Goal: Transaction & Acquisition: Purchase product/service

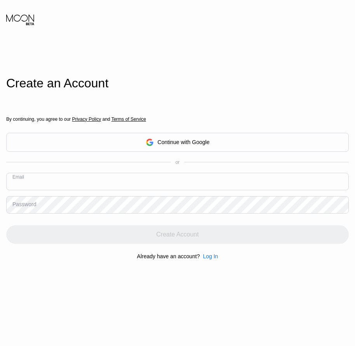
paste input "[EMAIL_ADDRESS][DOMAIN_NAME]"
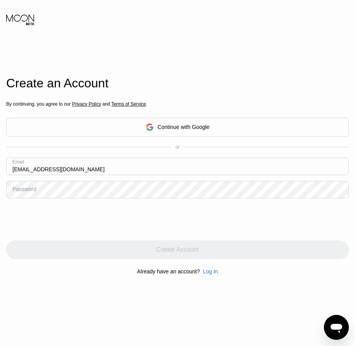
type input "[EMAIL_ADDRESS][DOMAIN_NAME]"
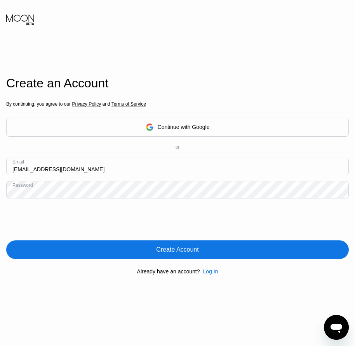
click at [179, 254] on div "Create Account" at bounding box center [177, 250] width 42 height 8
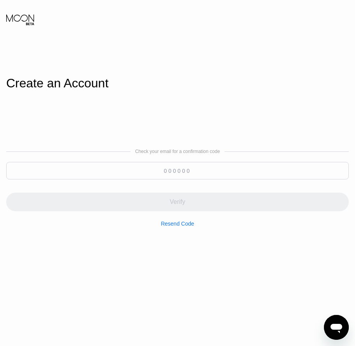
paste input "861855"
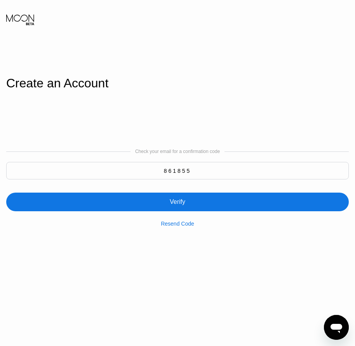
type input "861855"
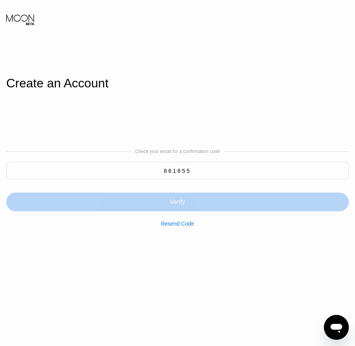
click at [197, 207] on div "Verify" at bounding box center [177, 202] width 343 height 19
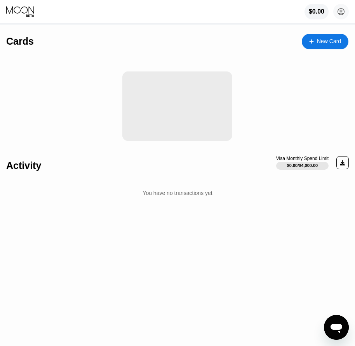
click at [336, 43] on div "New Card" at bounding box center [329, 41] width 24 height 7
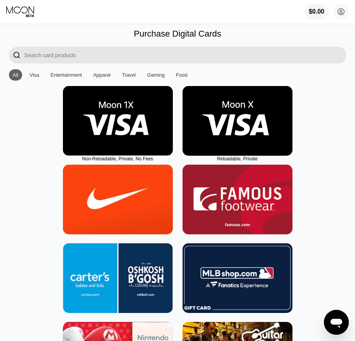
click at [238, 145] on img at bounding box center [238, 121] width 110 height 70
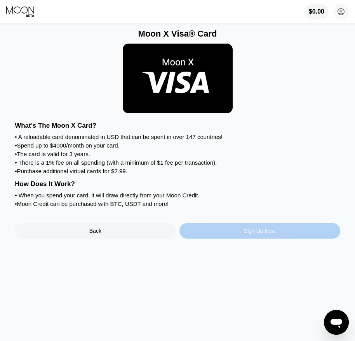
click at [268, 234] on div "Sign Up Now" at bounding box center [260, 230] width 32 height 6
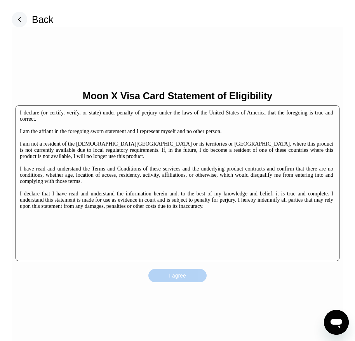
click at [199, 273] on div "I agree" at bounding box center [178, 275] width 58 height 13
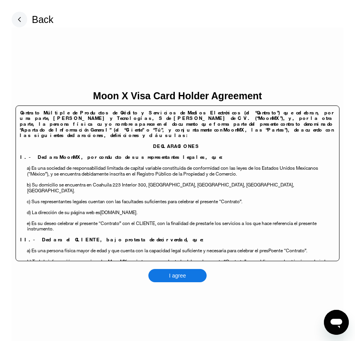
click at [196, 275] on div "I agree" at bounding box center [178, 275] width 58 height 13
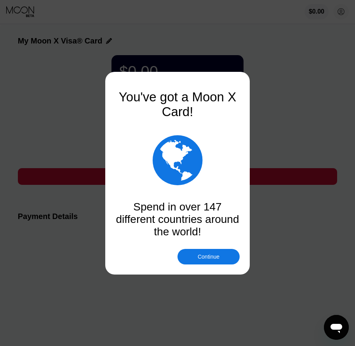
click at [225, 258] on div "Continue" at bounding box center [209, 257] width 62 height 16
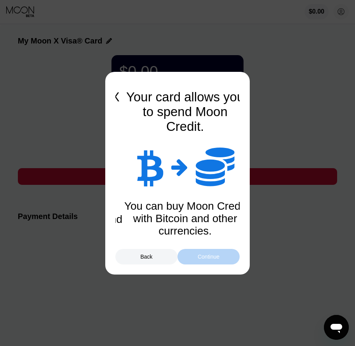
click at [225, 258] on div "Continue" at bounding box center [209, 257] width 62 height 16
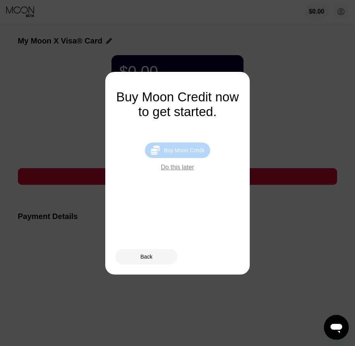
click at [191, 154] on div "Buy Moon Credit" at bounding box center [184, 150] width 40 height 6
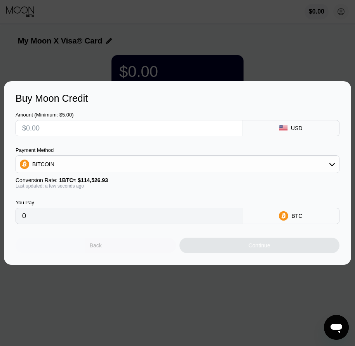
click at [119, 248] on div "Back" at bounding box center [96, 246] width 161 height 16
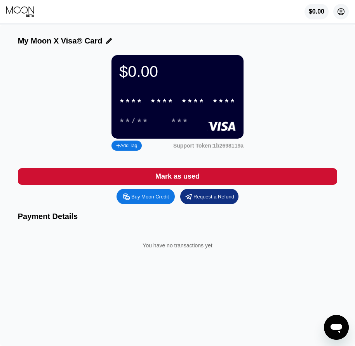
click at [342, 13] on icon at bounding box center [341, 12] width 4 height 4
